Goal: Check status

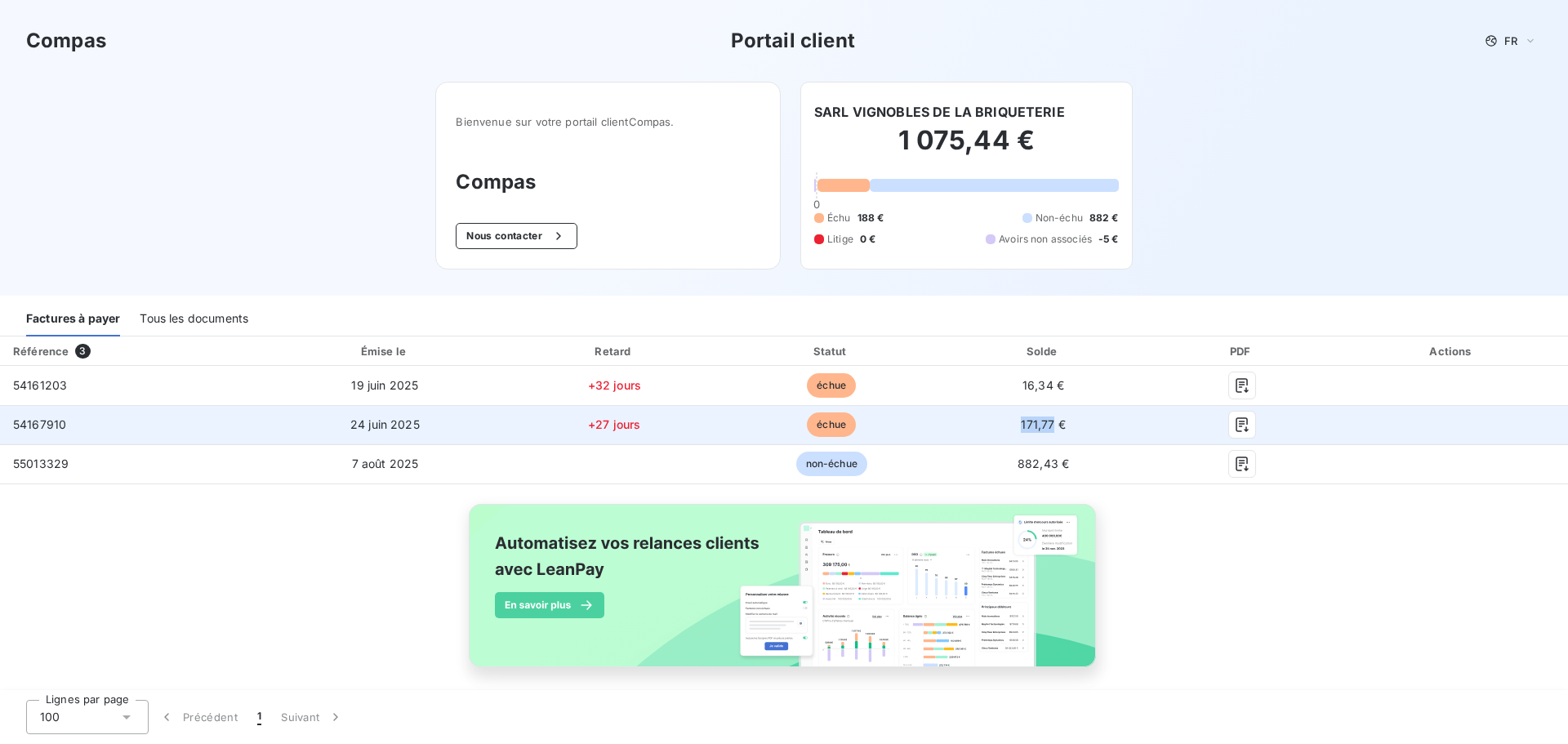
drag, startPoint x: 996, startPoint y: 424, endPoint x: 1044, endPoint y: 429, distance: 48.3
click at [1044, 429] on td "171,77 €" at bounding box center [1044, 424] width 209 height 39
copy span "171,77"
click at [1234, 427] on icon "button" at bounding box center [1242, 425] width 17 height 17
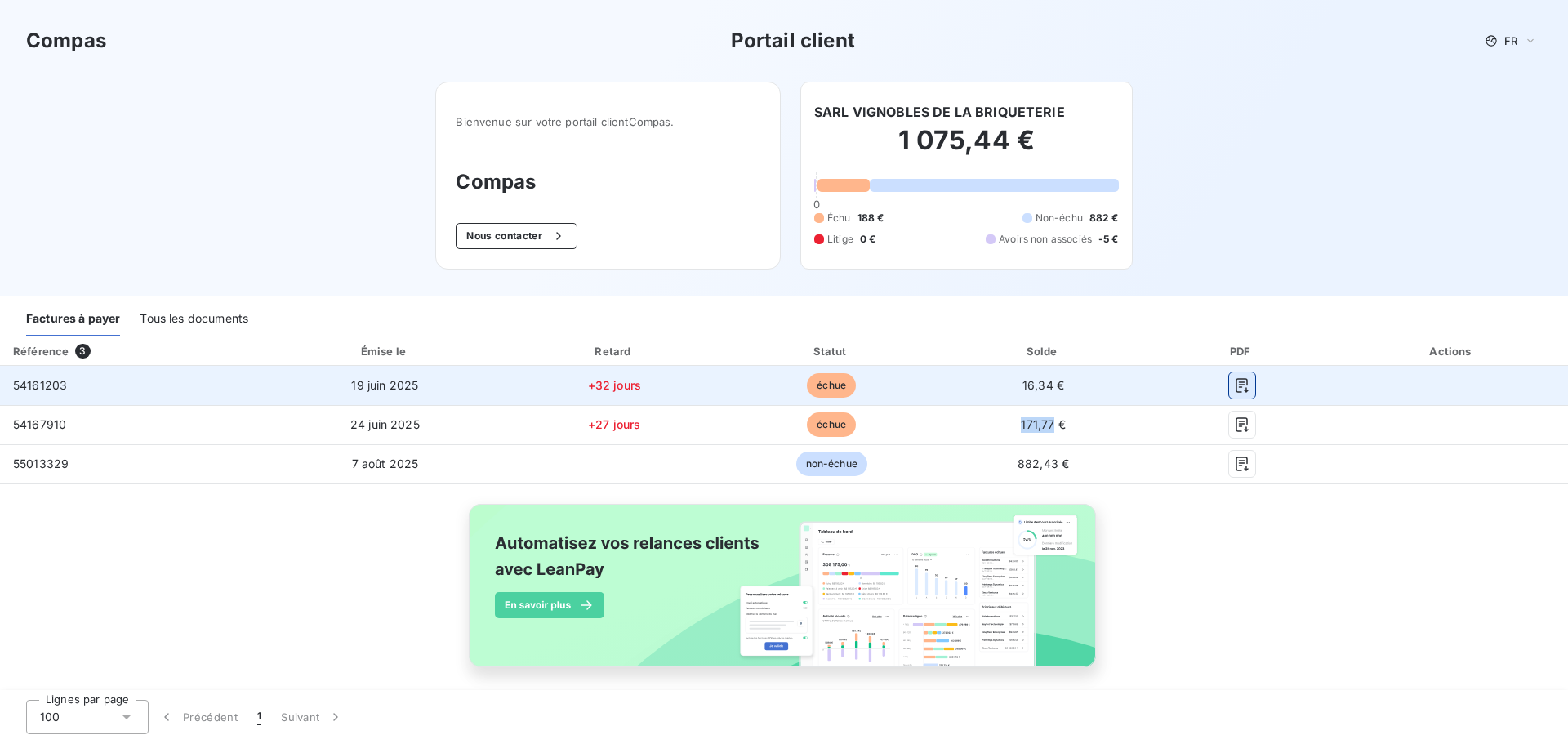
click at [1236, 390] on icon "button" at bounding box center [1242, 386] width 17 height 17
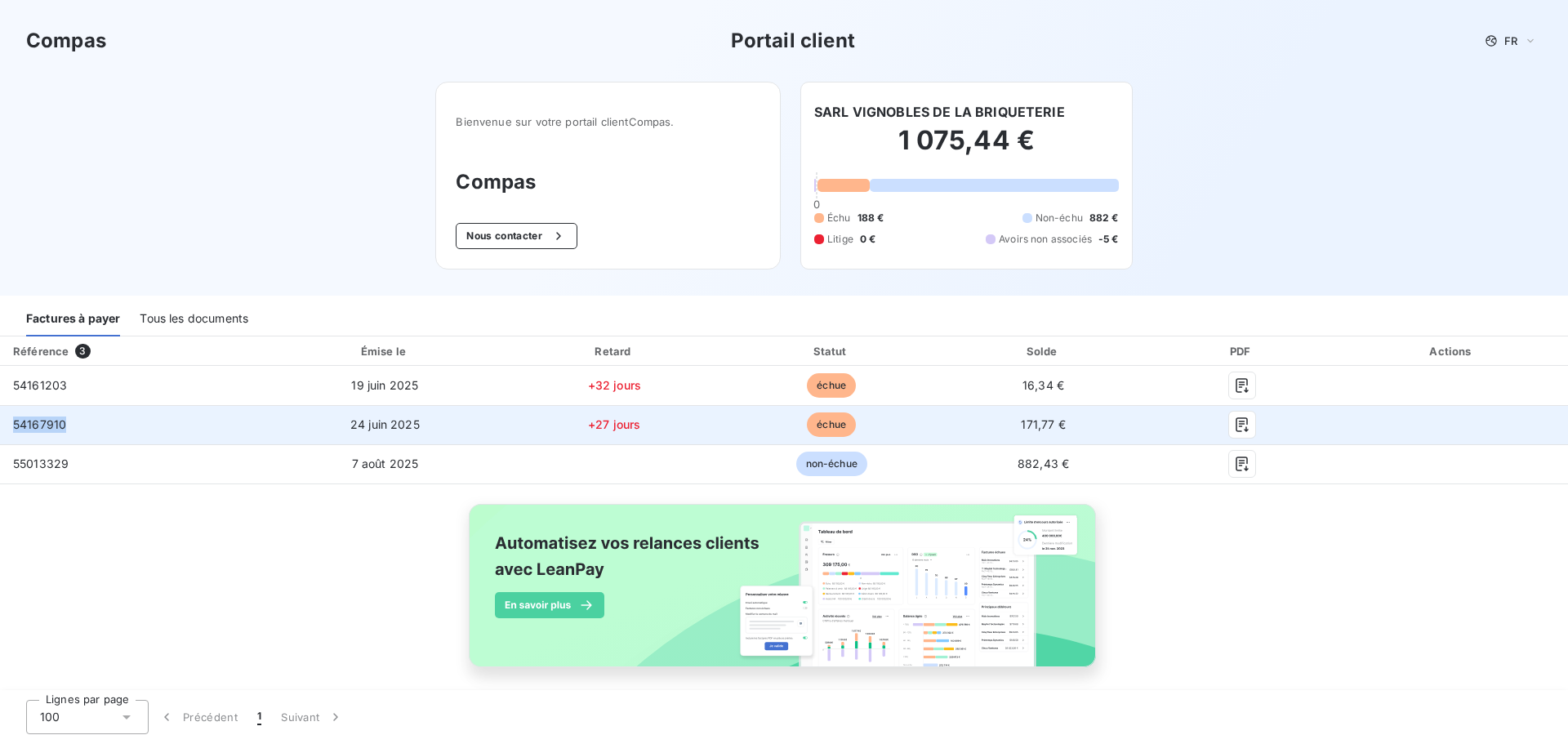
drag, startPoint x: 70, startPoint y: 421, endPoint x: 4, endPoint y: 432, distance: 66.9
click at [4, 432] on td "54167910" at bounding box center [132, 424] width 266 height 39
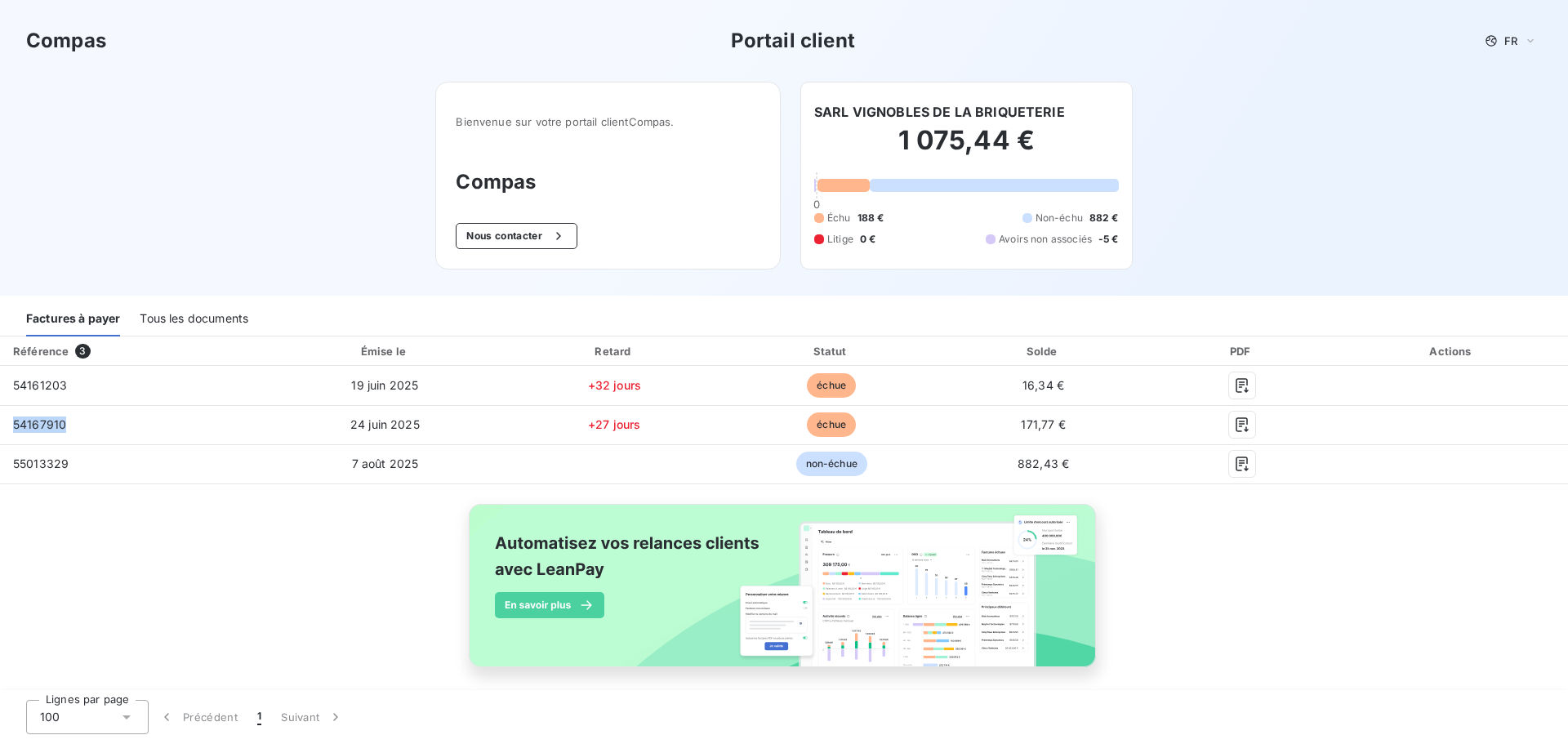
copy span "54167910"
drag, startPoint x: 76, startPoint y: 386, endPoint x: -19, endPoint y: 384, distance: 95.0
click at [0, 384] on html "Compas Portail client FR Bienvenue sur votre portail client Compas . Compas Nou…" at bounding box center [784, 372] width 1568 height 744
copy table "Référence 3 Émise le Retard Statut Solde PDF Actions 54161203"
